Goal: Information Seeking & Learning: Learn about a topic

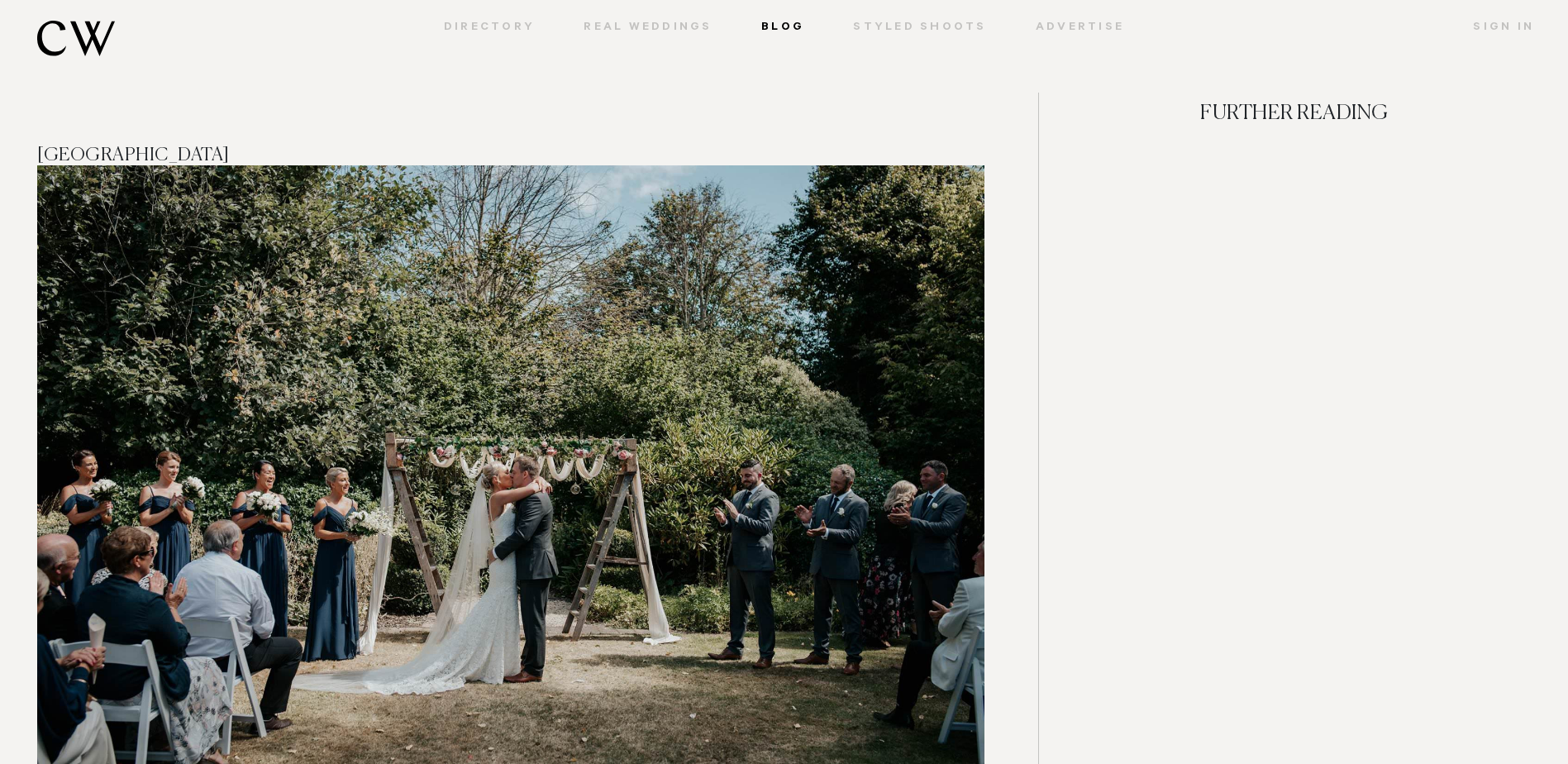
scroll to position [666, 0]
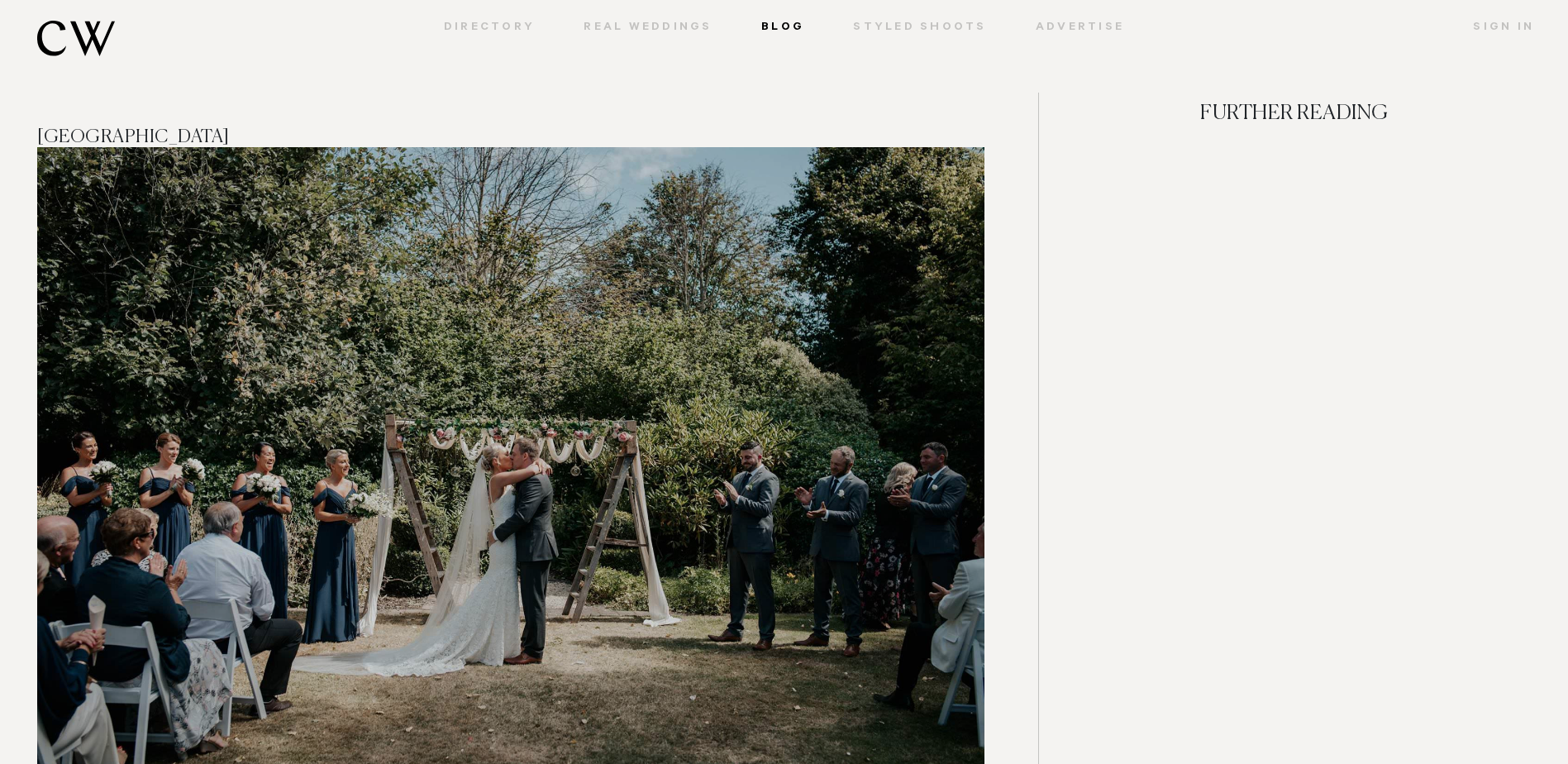
click at [186, 353] on img at bounding box center [510, 464] width 947 height 632
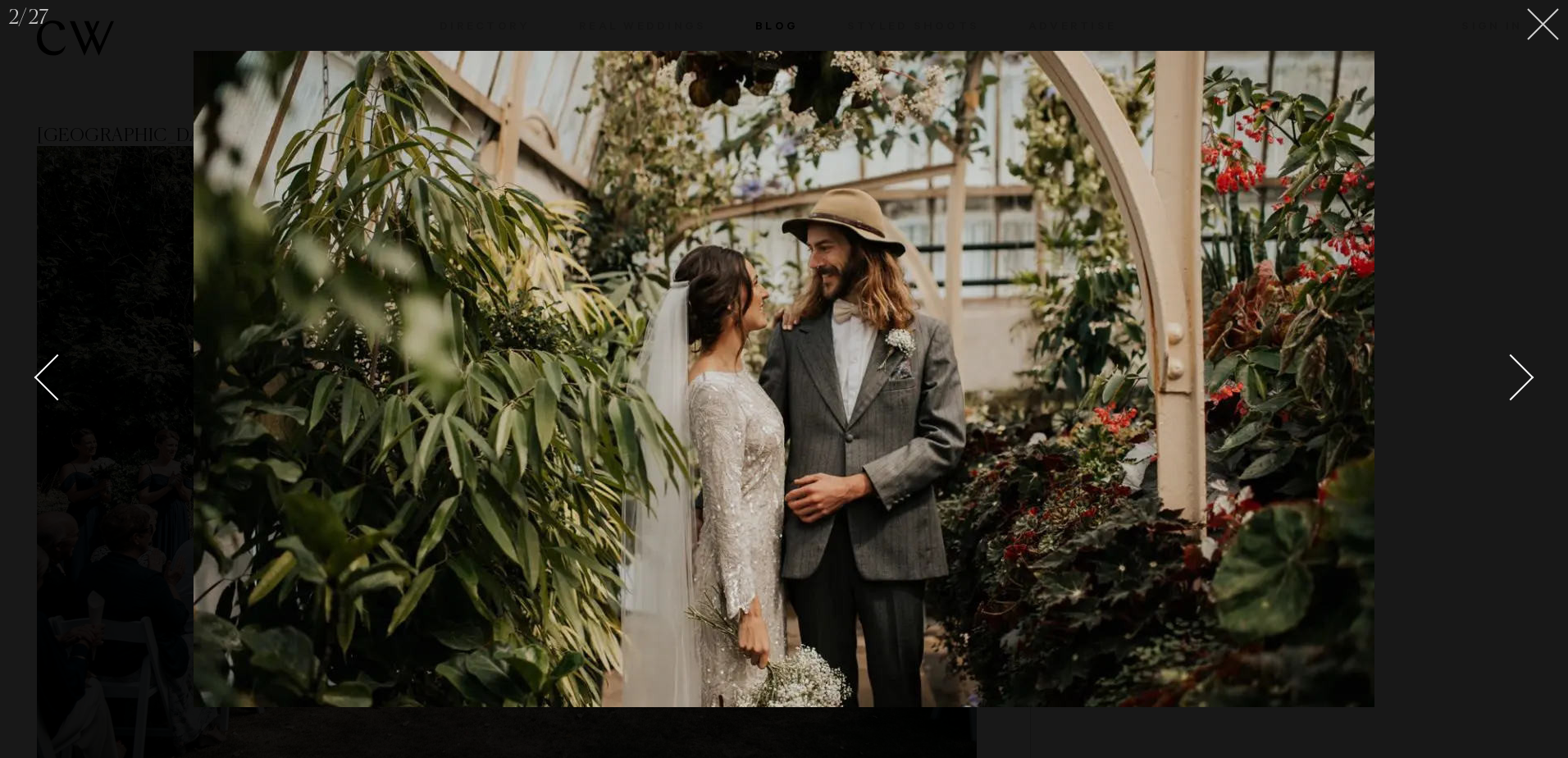
click at [1524, 44] on button at bounding box center [1543, 25] width 49 height 49
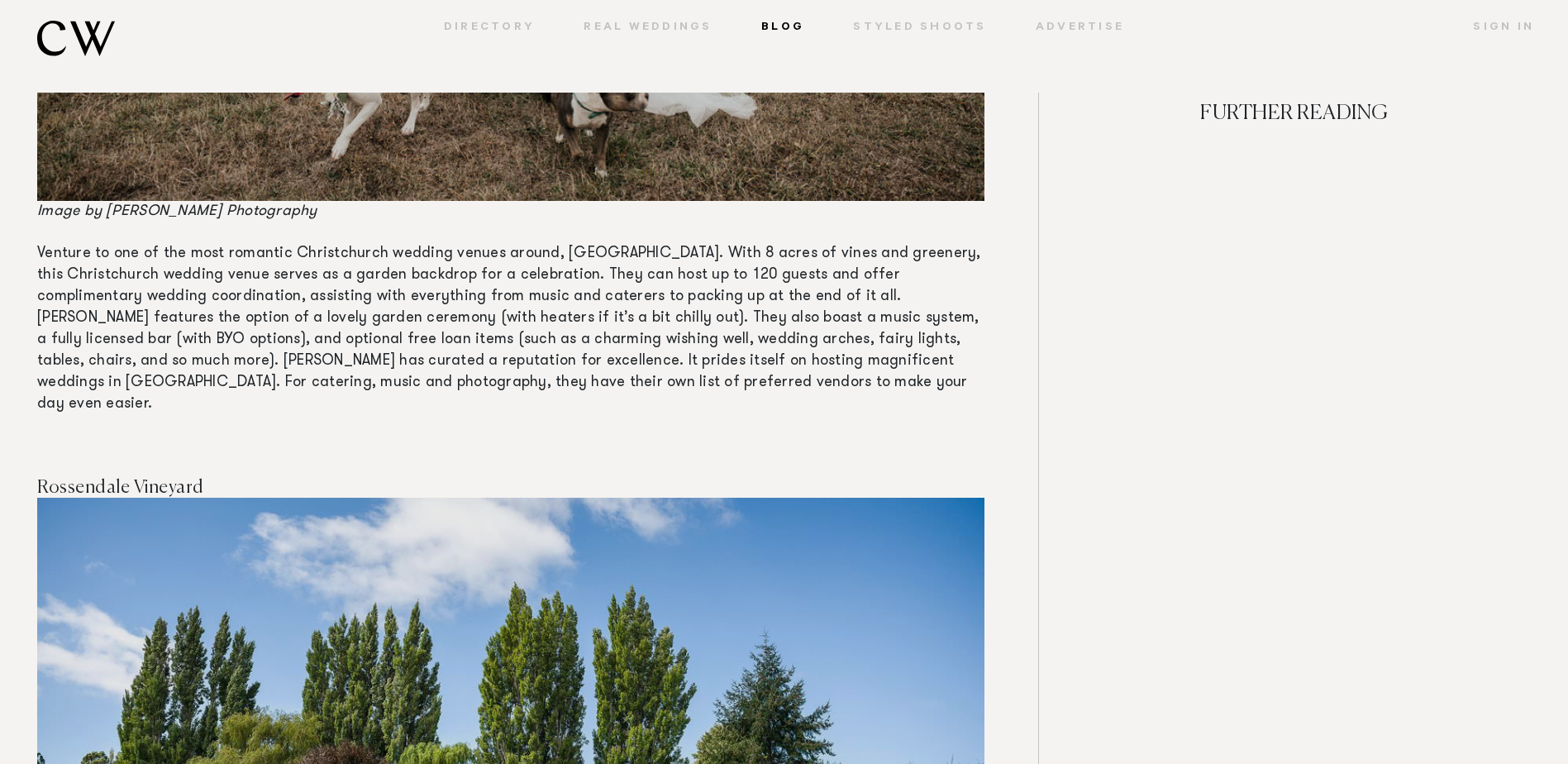
scroll to position [12932, 0]
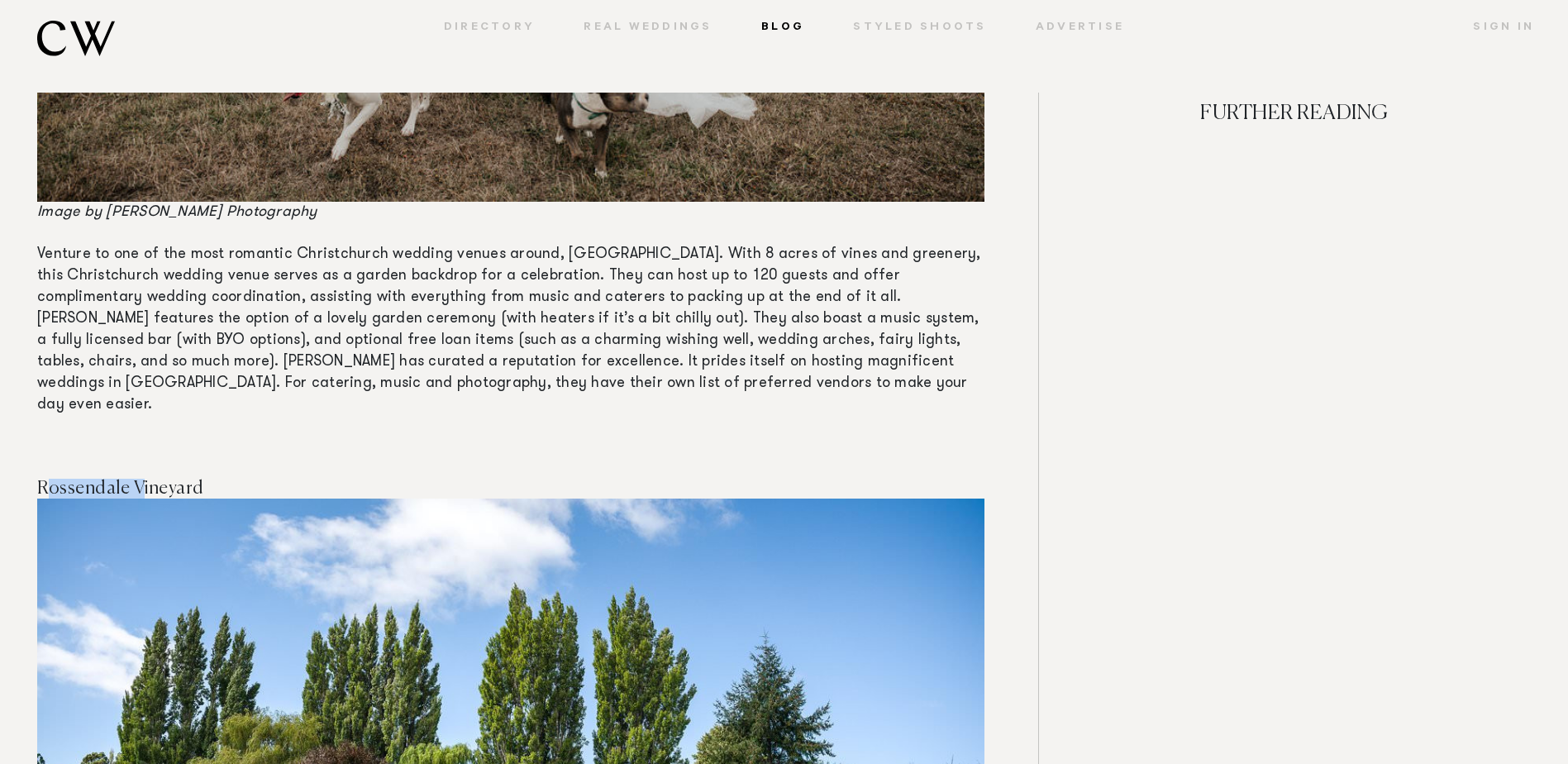
drag, startPoint x: 43, startPoint y: 316, endPoint x: 140, endPoint y: 312, distance: 97.1
click at [140, 479] on span "Rossendale Vineyard" at bounding box center [120, 488] width 167 height 18
drag, startPoint x: 140, startPoint y: 312, endPoint x: 85, endPoint y: 280, distance: 63.6
click at [91, 437] on p at bounding box center [510, 447] width 947 height 21
drag, startPoint x: 34, startPoint y: 311, endPoint x: 218, endPoint y: 317, distance: 184.1
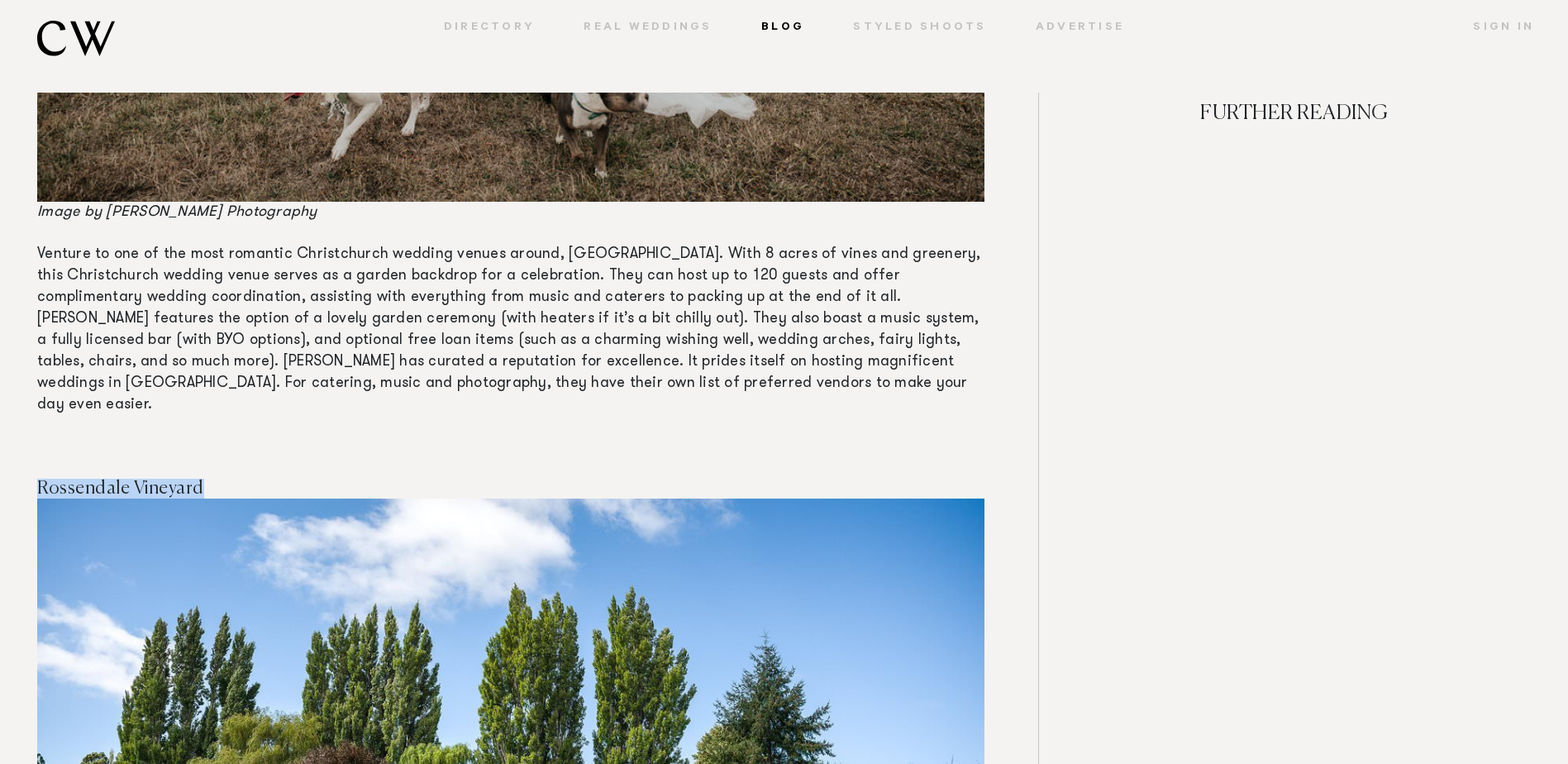
copy span "Rossendale Vineyard"
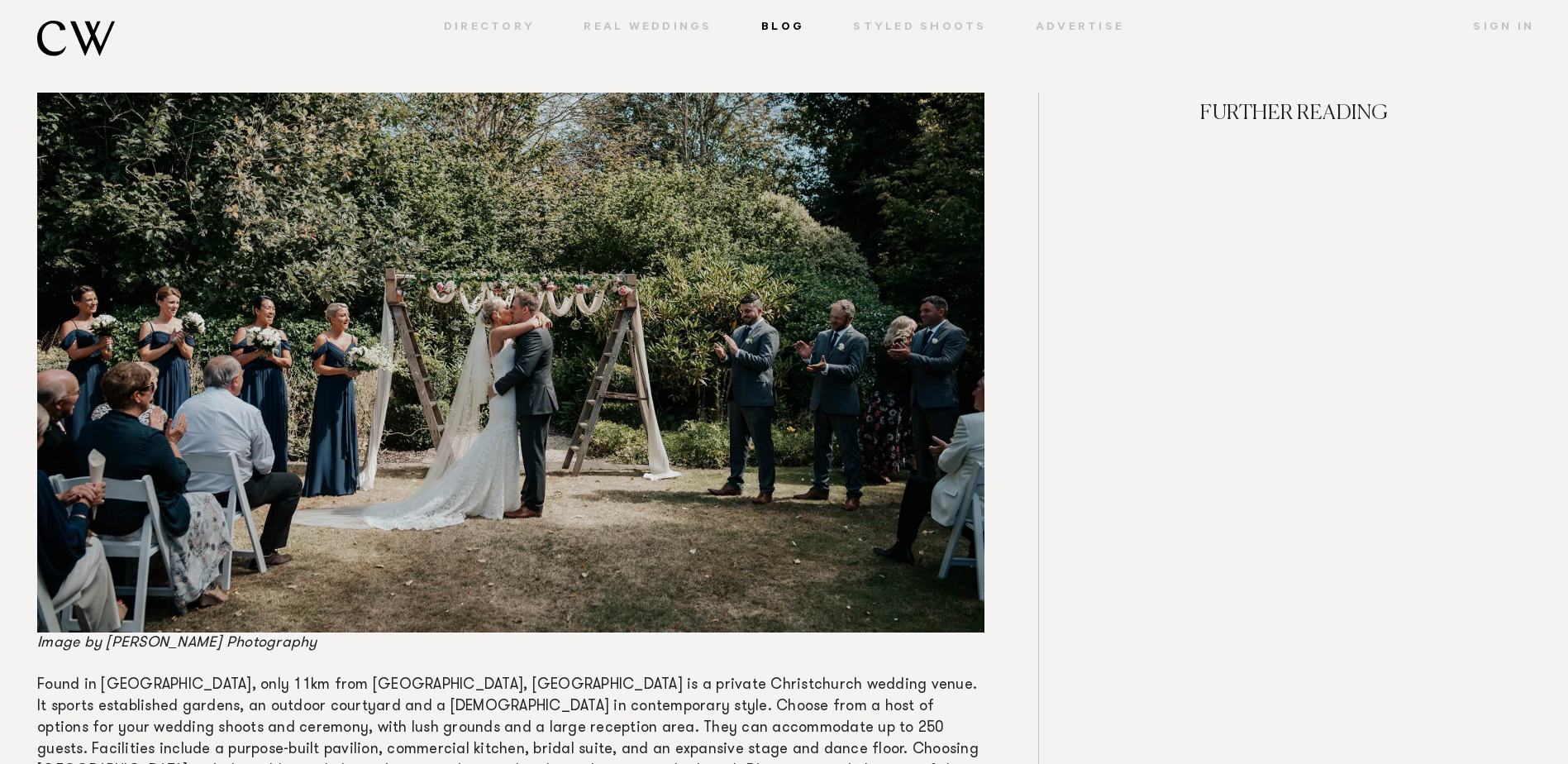
scroll to position [602, 0]
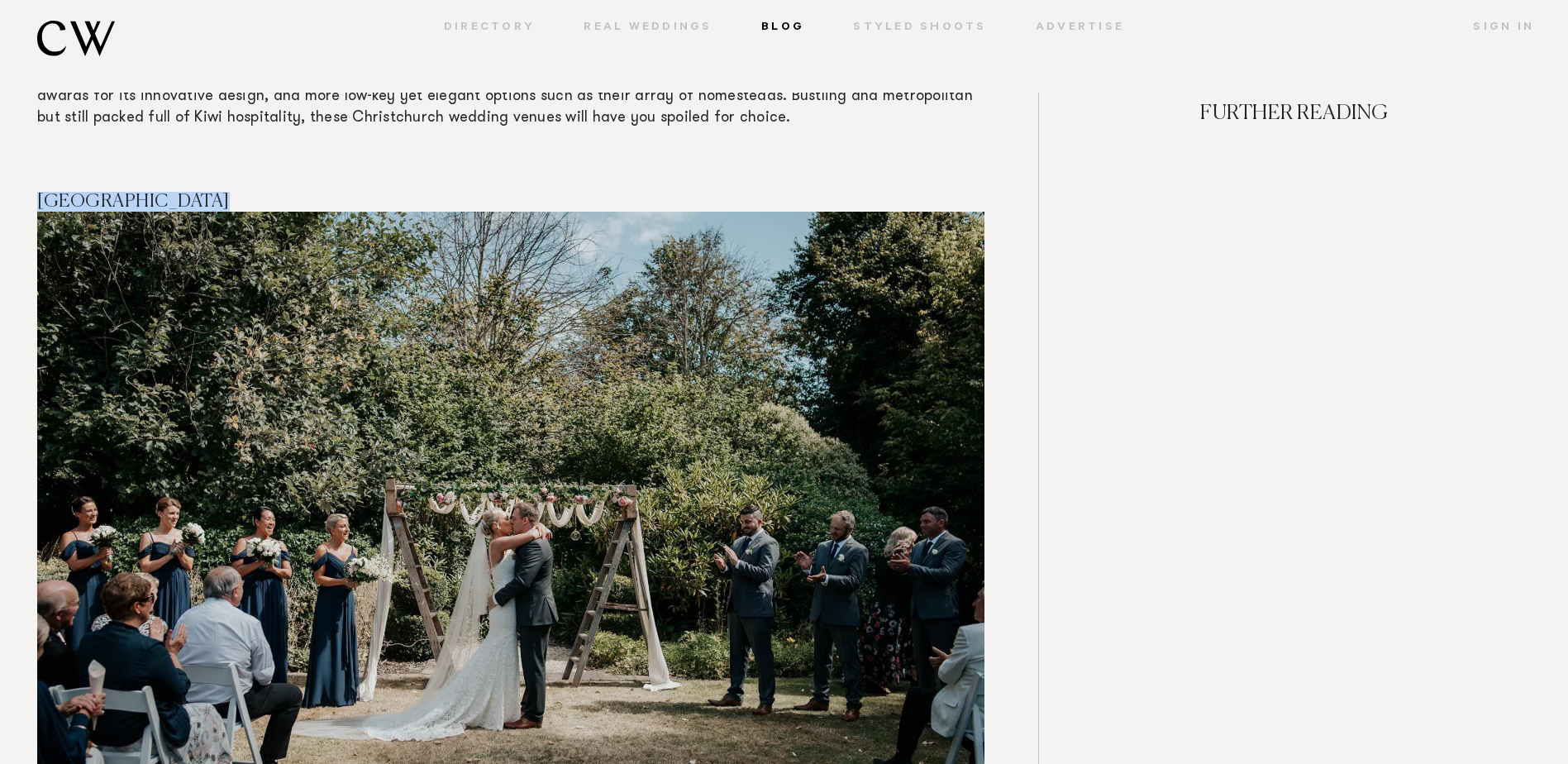
drag, startPoint x: 205, startPoint y: 204, endPoint x: 36, endPoint y: 203, distance: 169.0
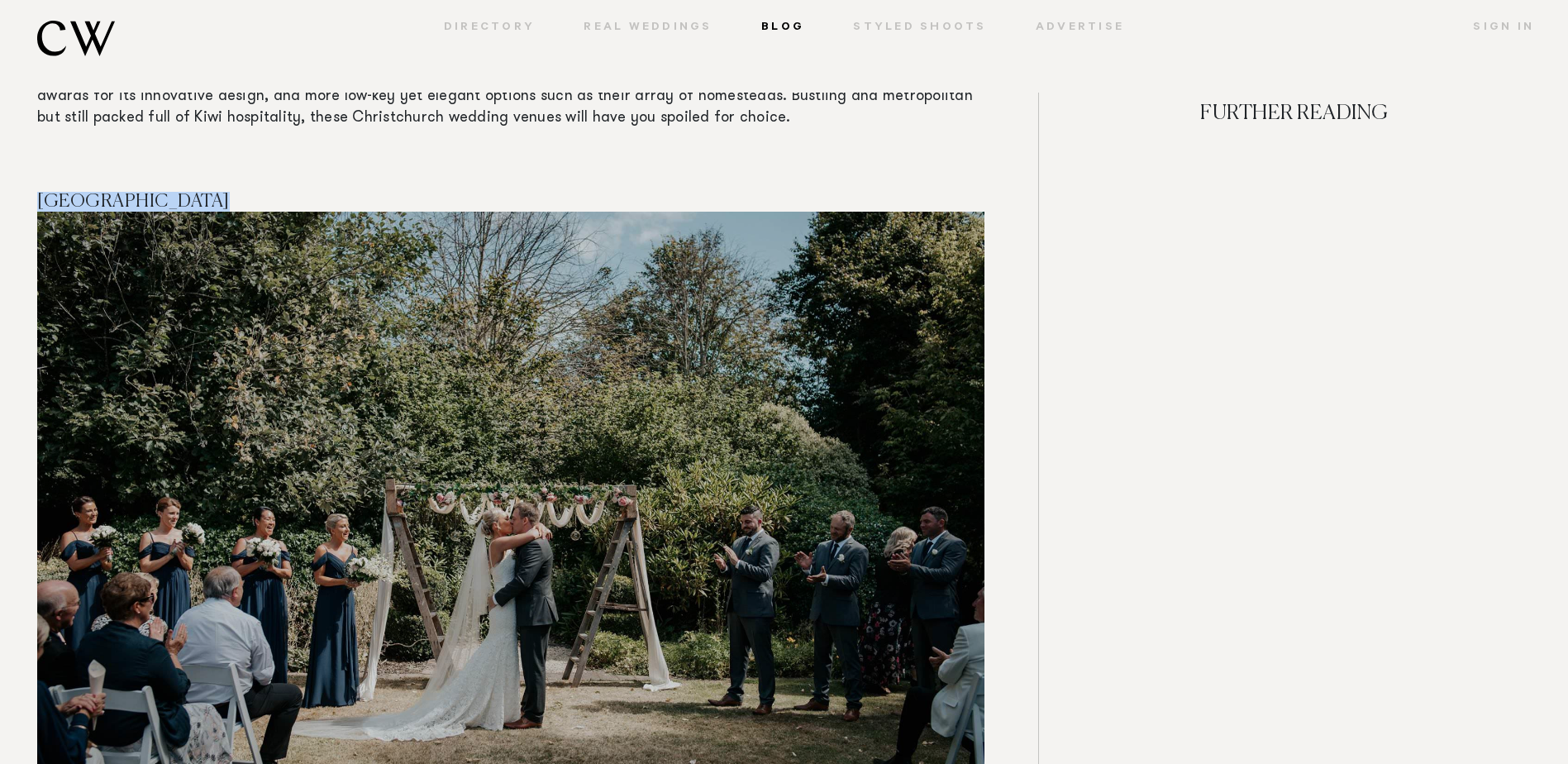
copy span "[GEOGRAPHIC_DATA]"
